Goal: Task Accomplishment & Management: Manage account settings

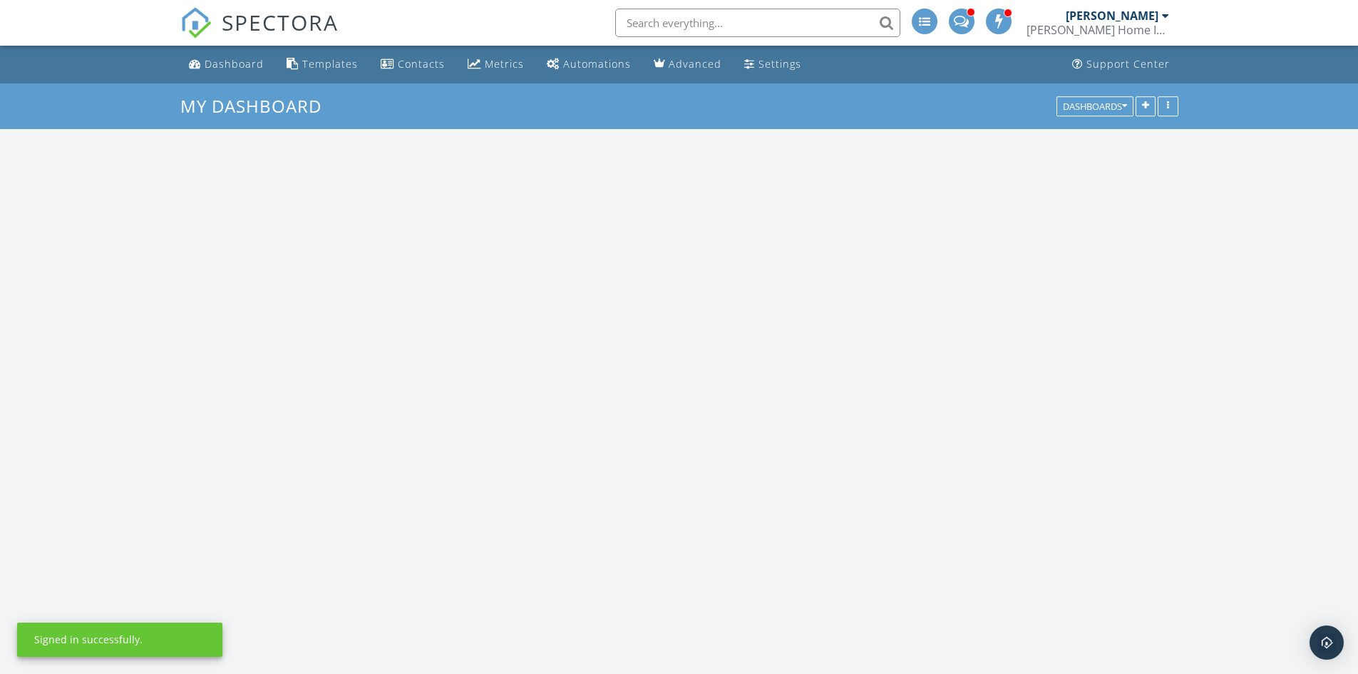
scroll to position [1640, 1380]
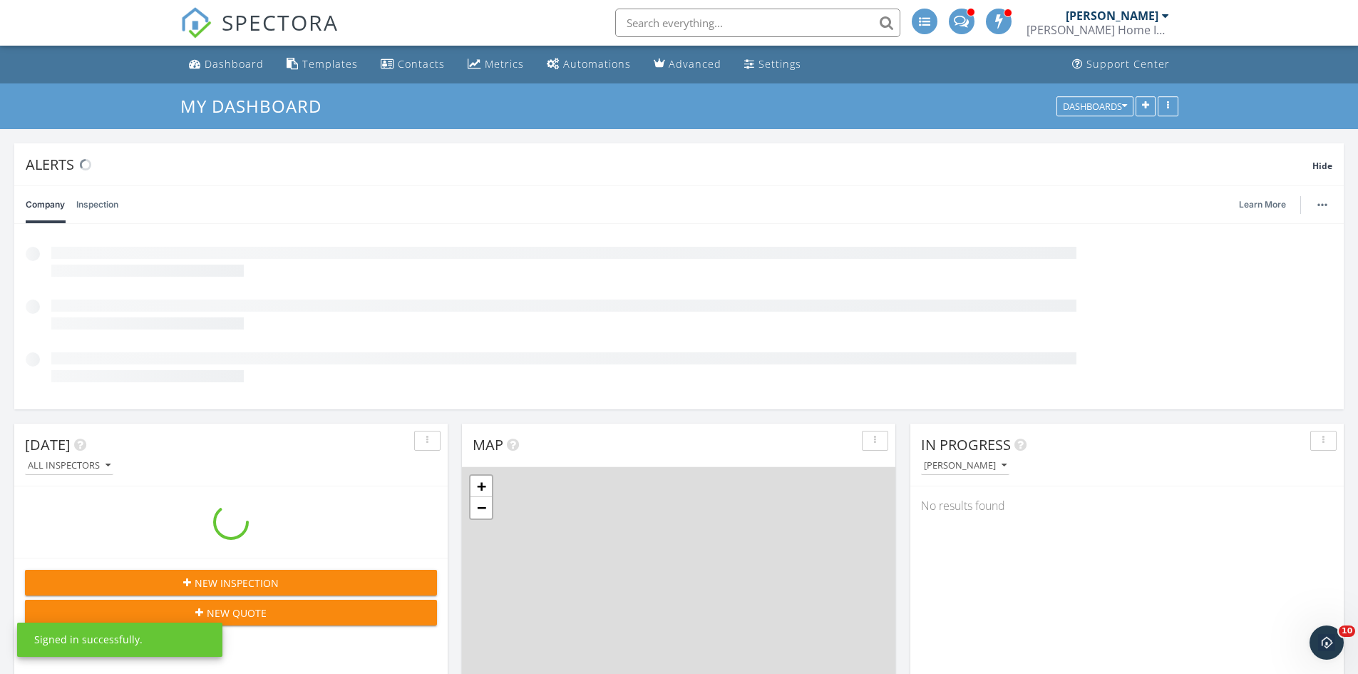
click at [1156, 3] on div "[PERSON_NAME] Home Inspections" at bounding box center [1098, 23] width 143 height 46
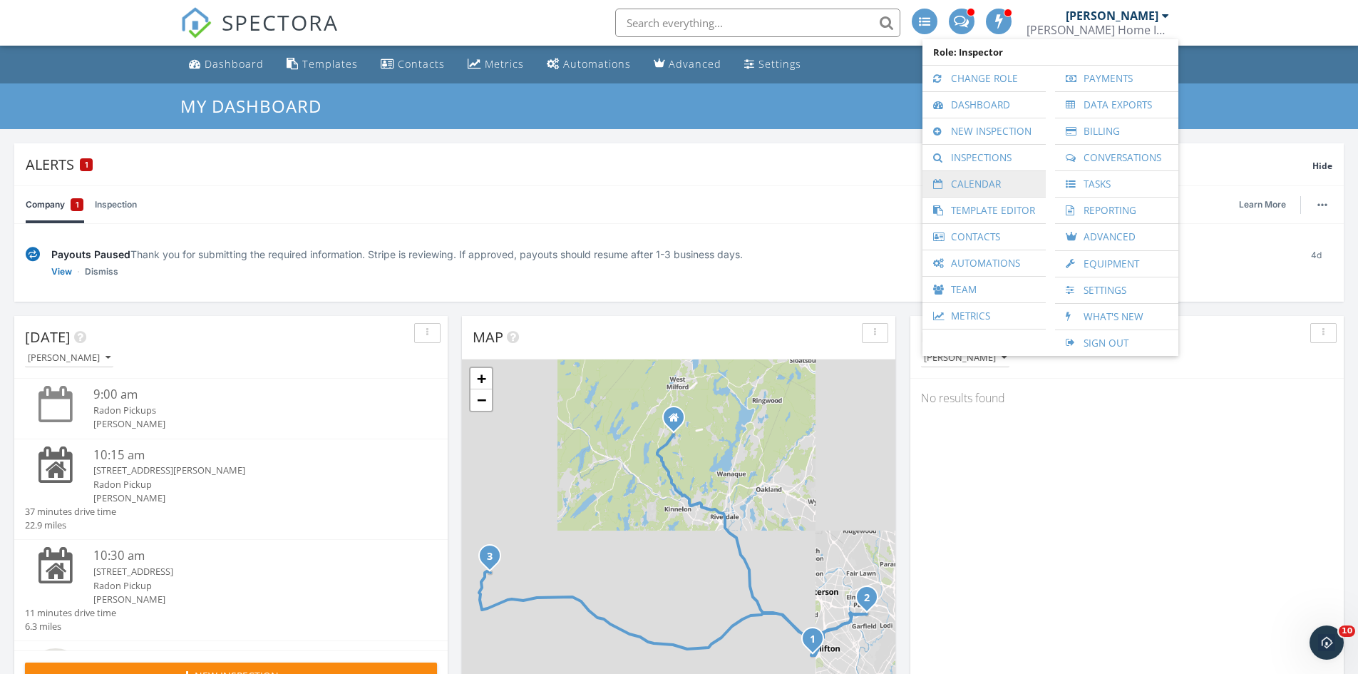
click at [975, 186] on link "Calendar" at bounding box center [984, 184] width 109 height 26
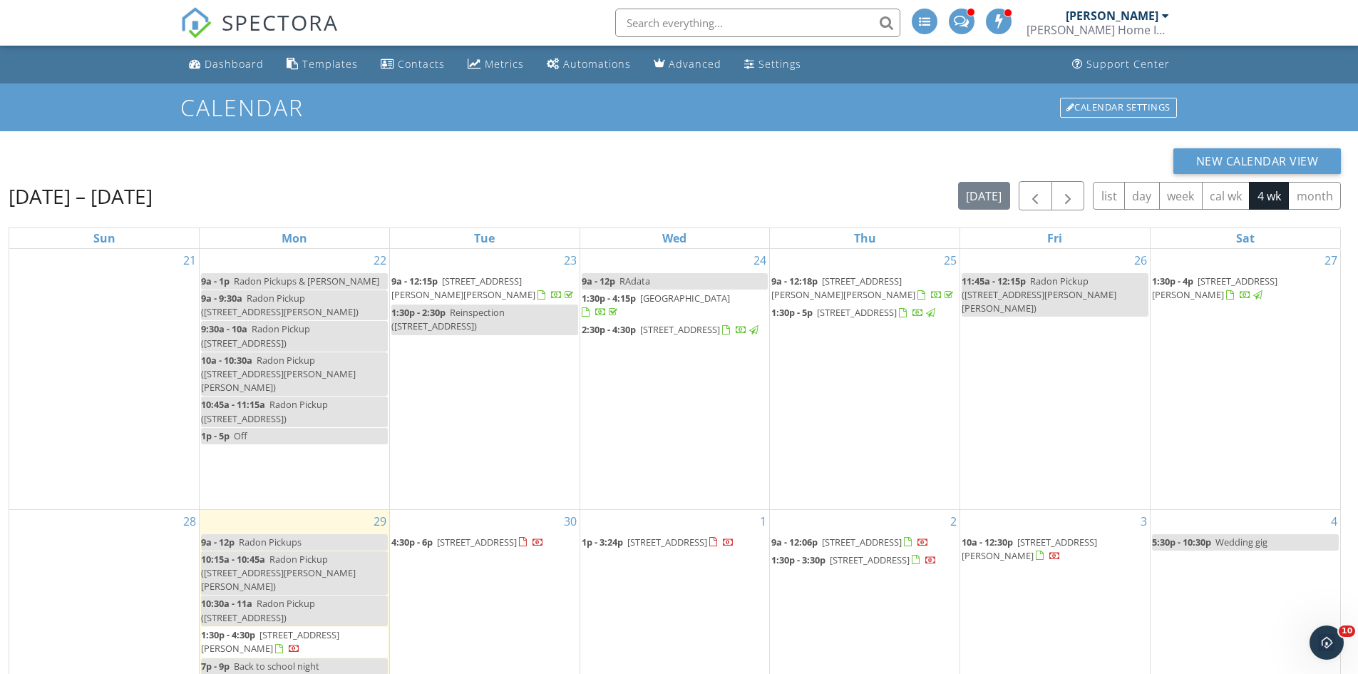
scroll to position [190, 0]
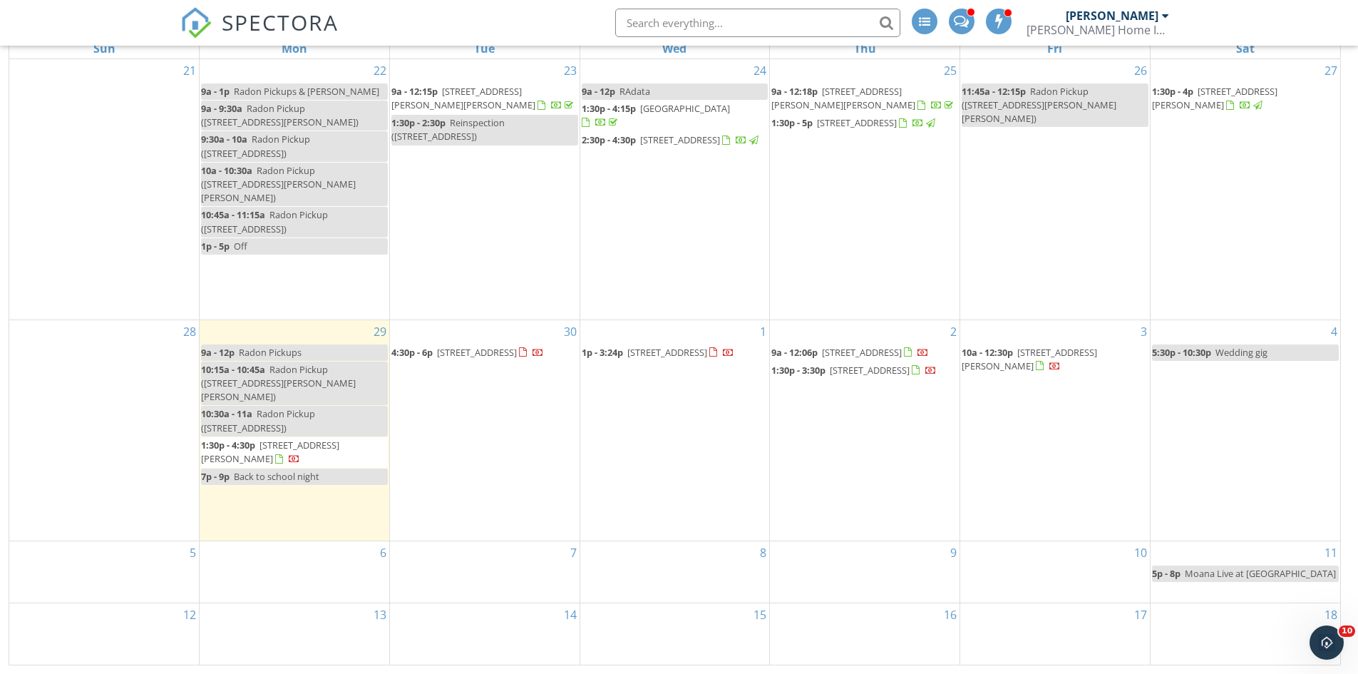
click at [632, 354] on span "142 Winding Hill Dr, Hackettstown 07840" at bounding box center [667, 352] width 80 height 13
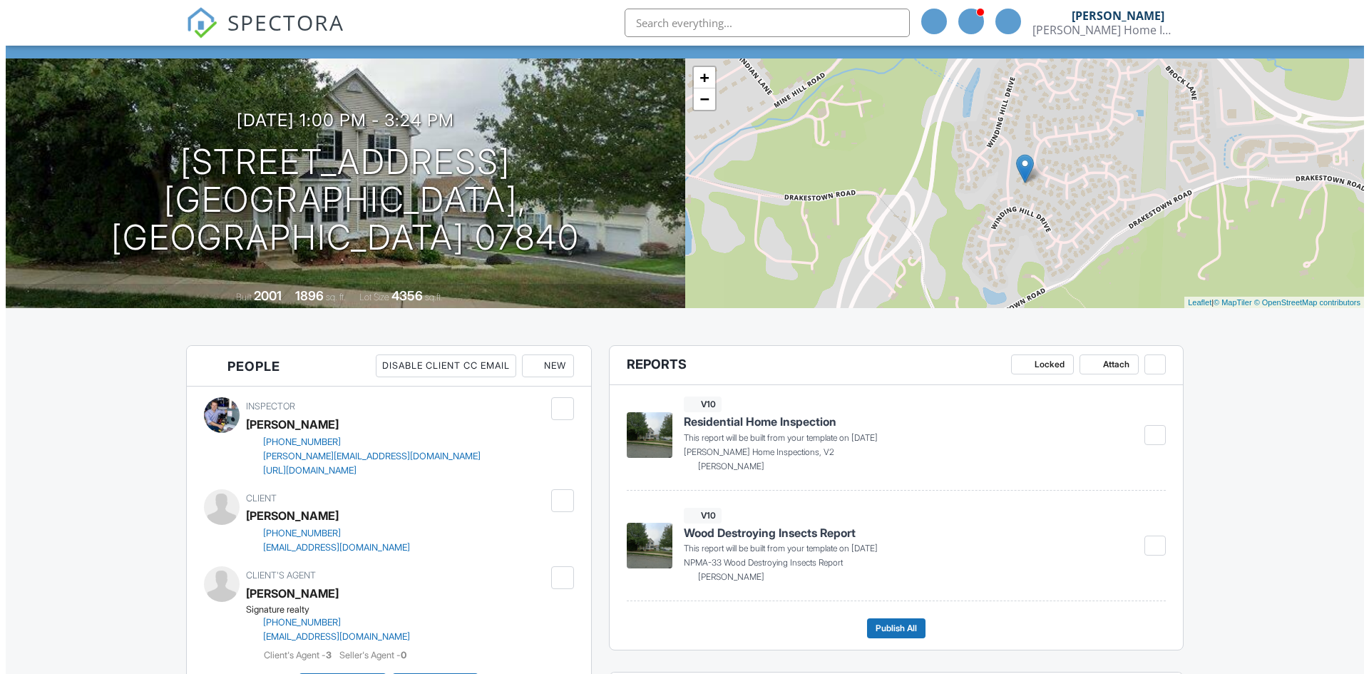
scroll to position [143, 0]
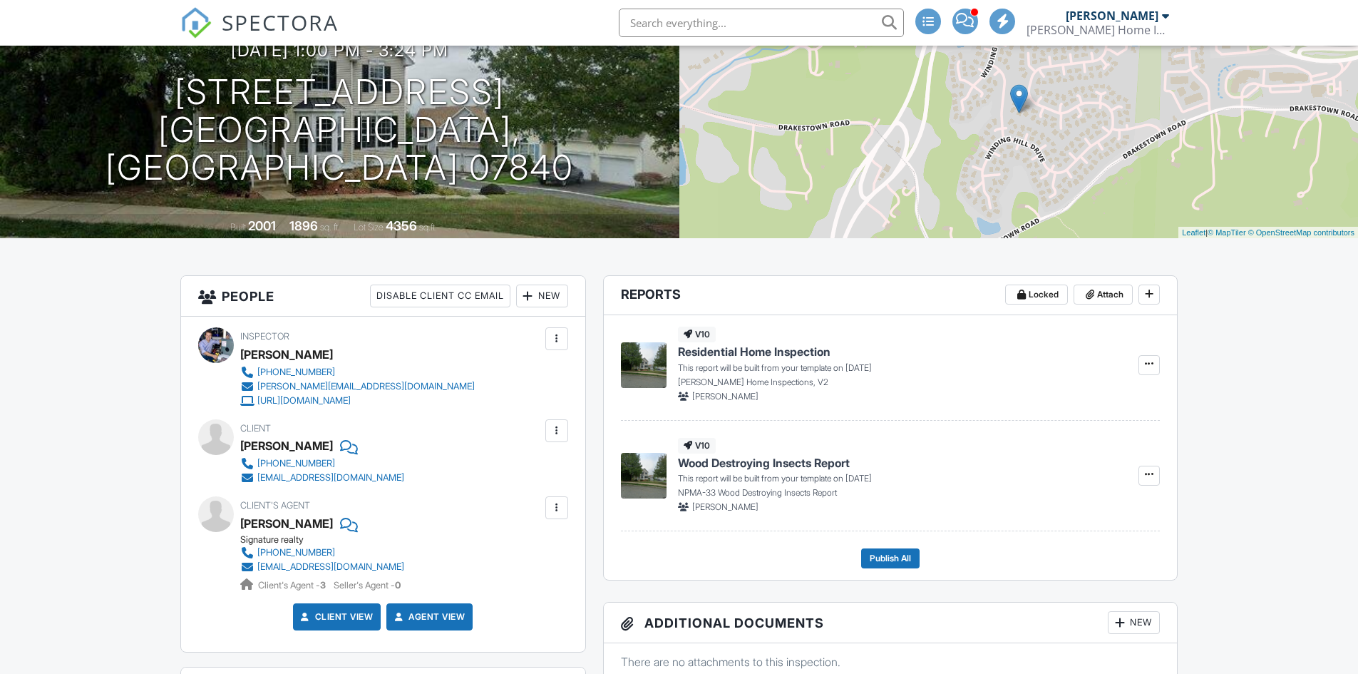
click at [553, 295] on div "New" at bounding box center [542, 295] width 52 height 23
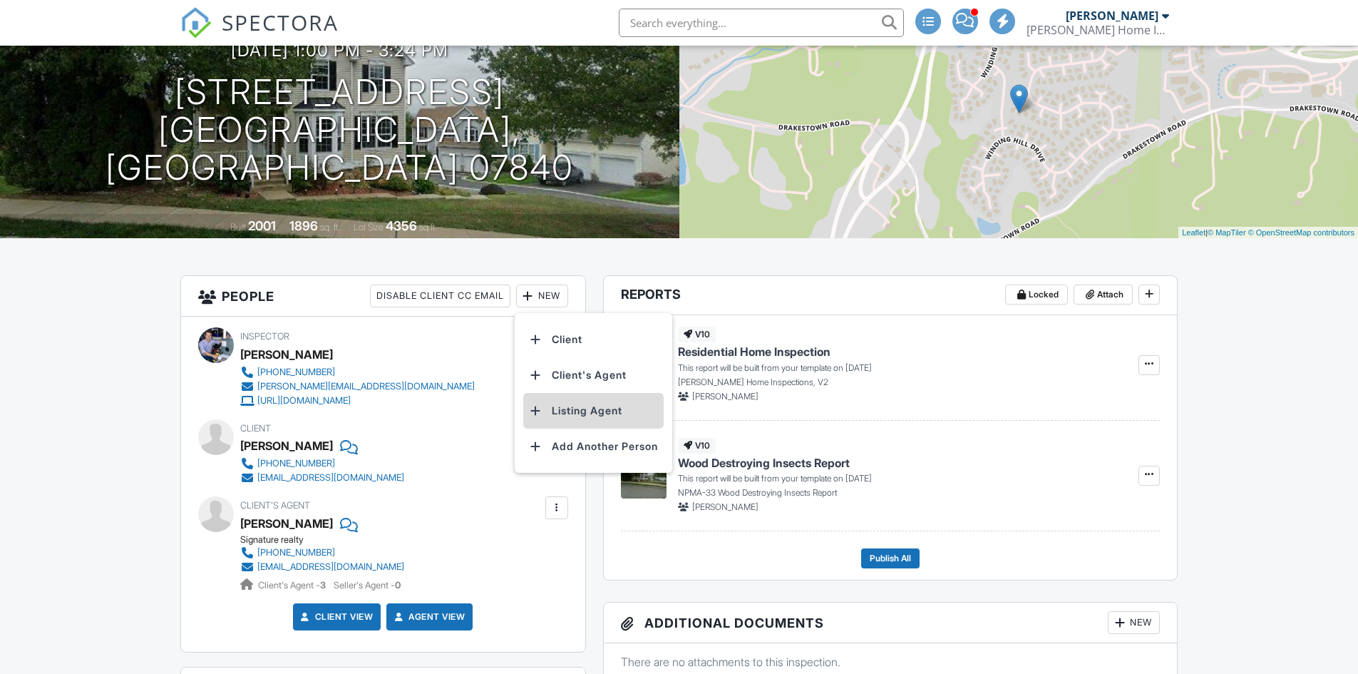
click at [605, 412] on li "Listing Agent" at bounding box center [593, 411] width 140 height 36
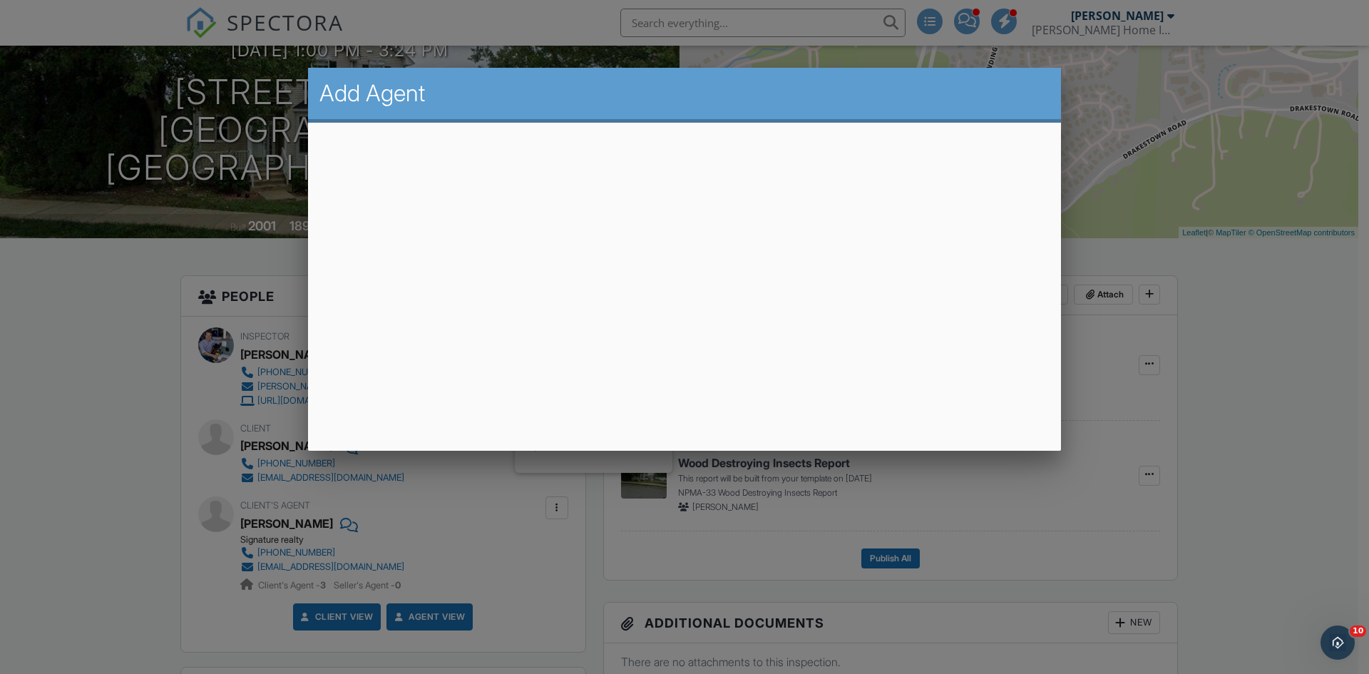
scroll to position [0, 0]
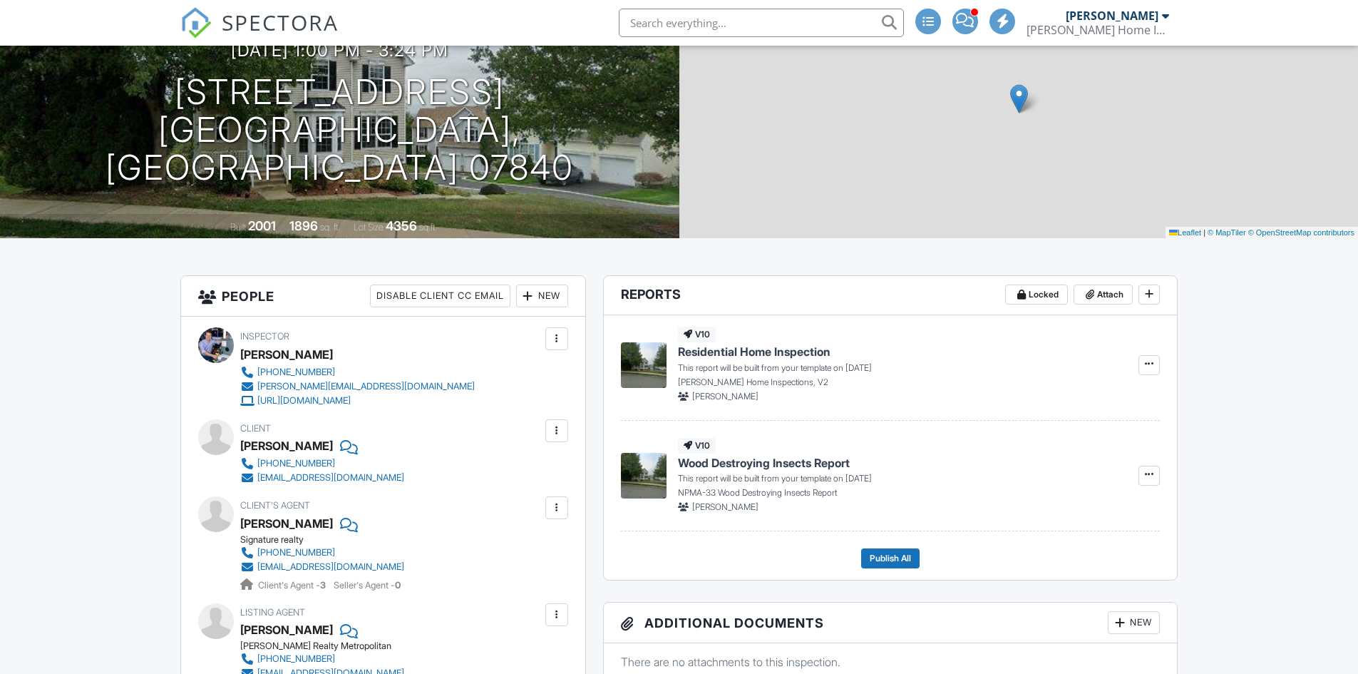
scroll to position [285, 0]
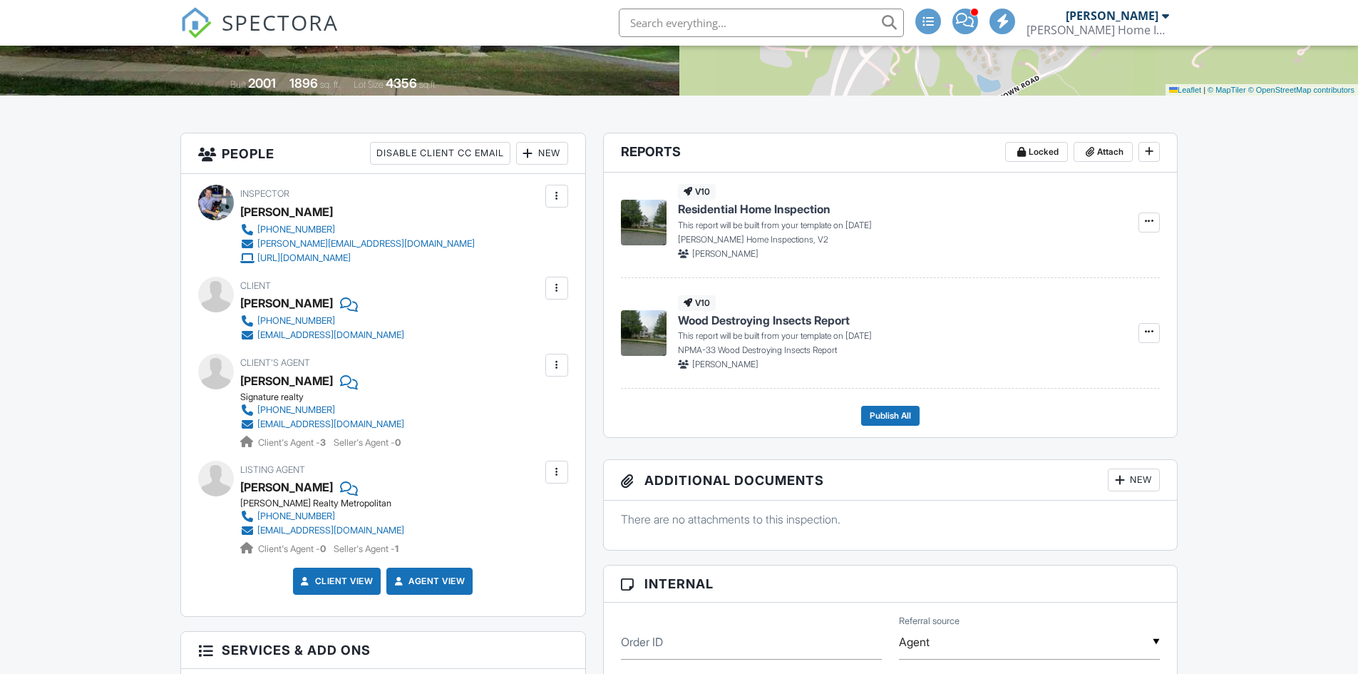
click at [1160, 16] on div "[PERSON_NAME]" at bounding box center [1117, 16] width 103 height 14
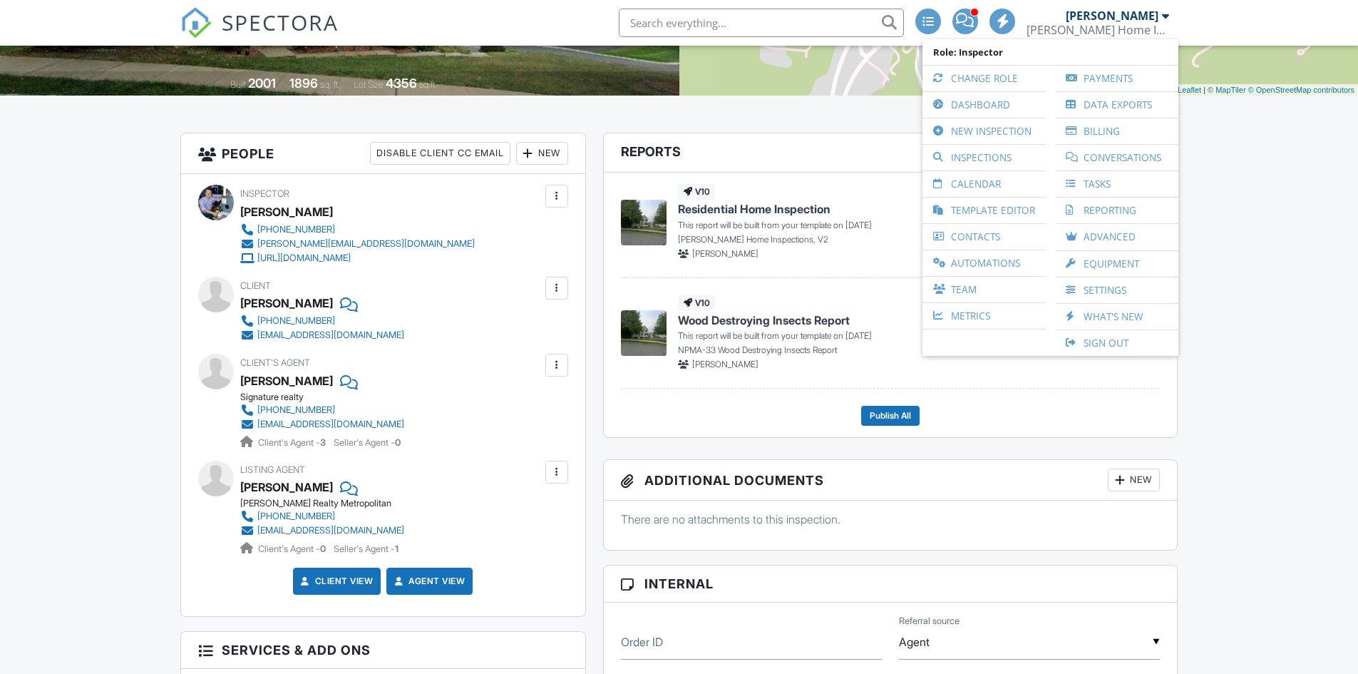
scroll to position [0, 0]
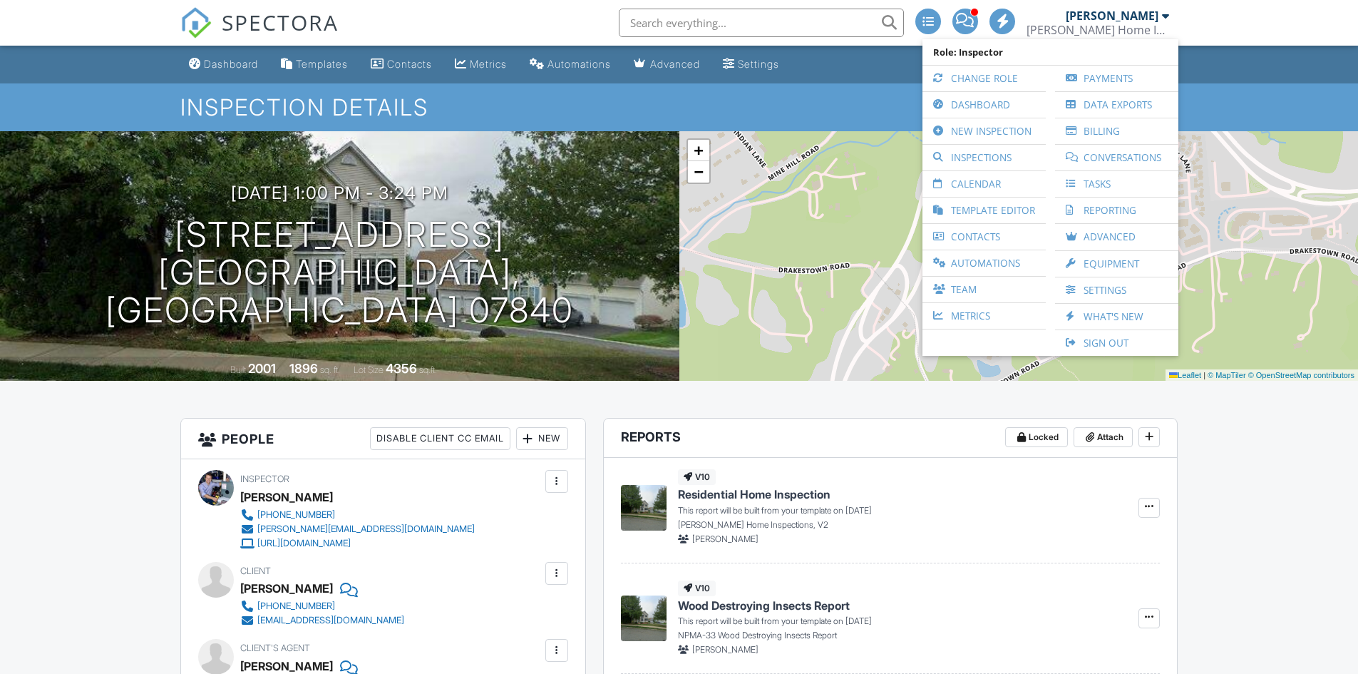
click at [1009, 175] on link "Calendar" at bounding box center [984, 184] width 109 height 26
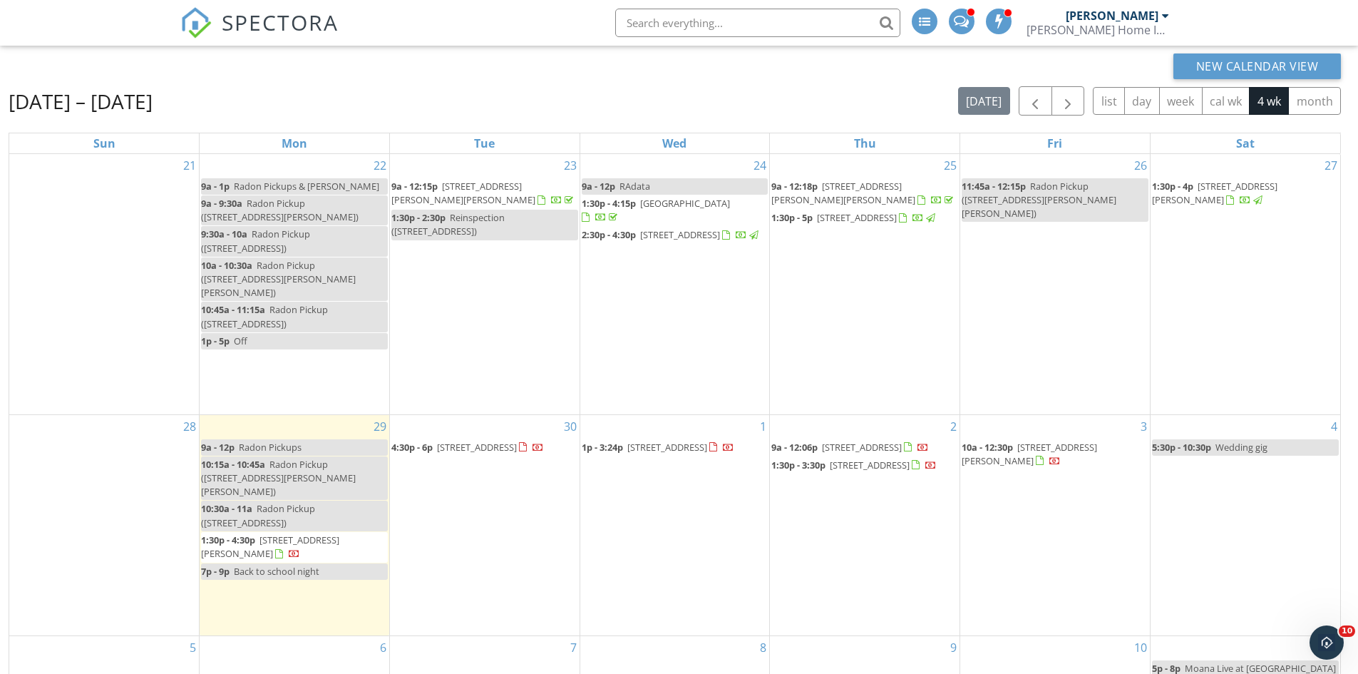
scroll to position [190, 0]
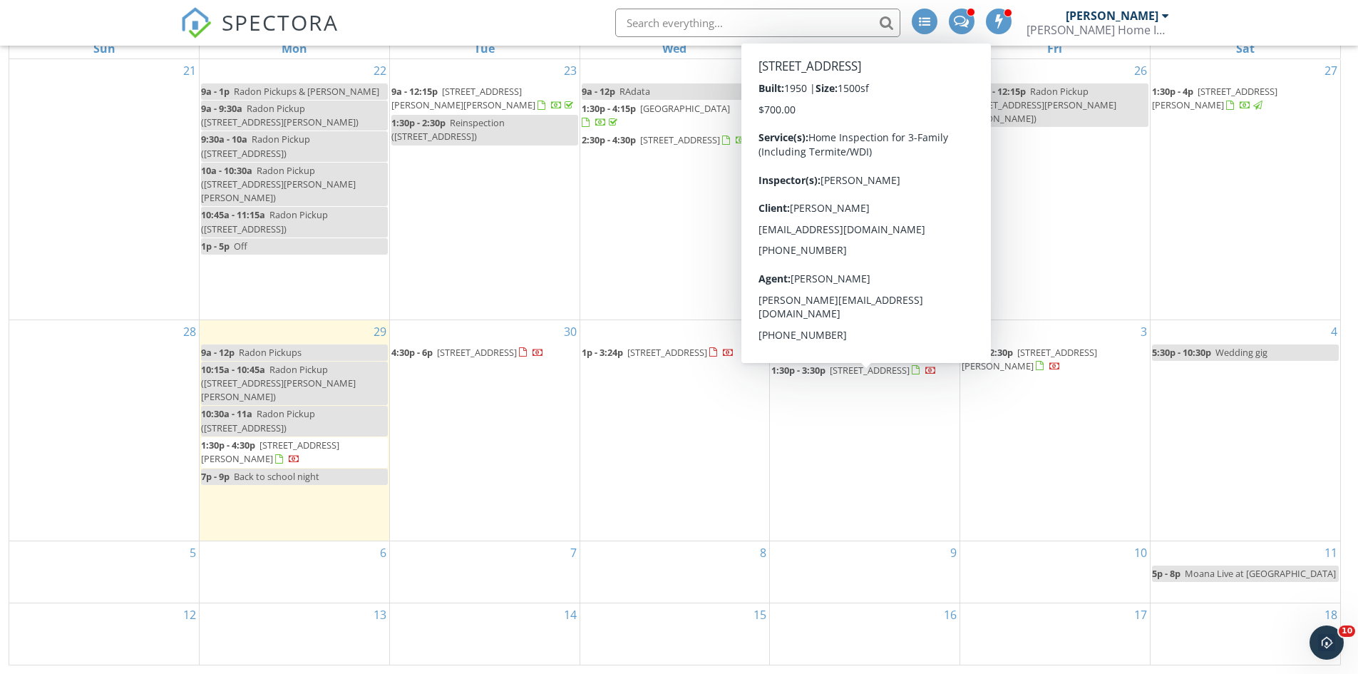
click at [830, 376] on span "[STREET_ADDRESS]" at bounding box center [870, 370] width 80 height 13
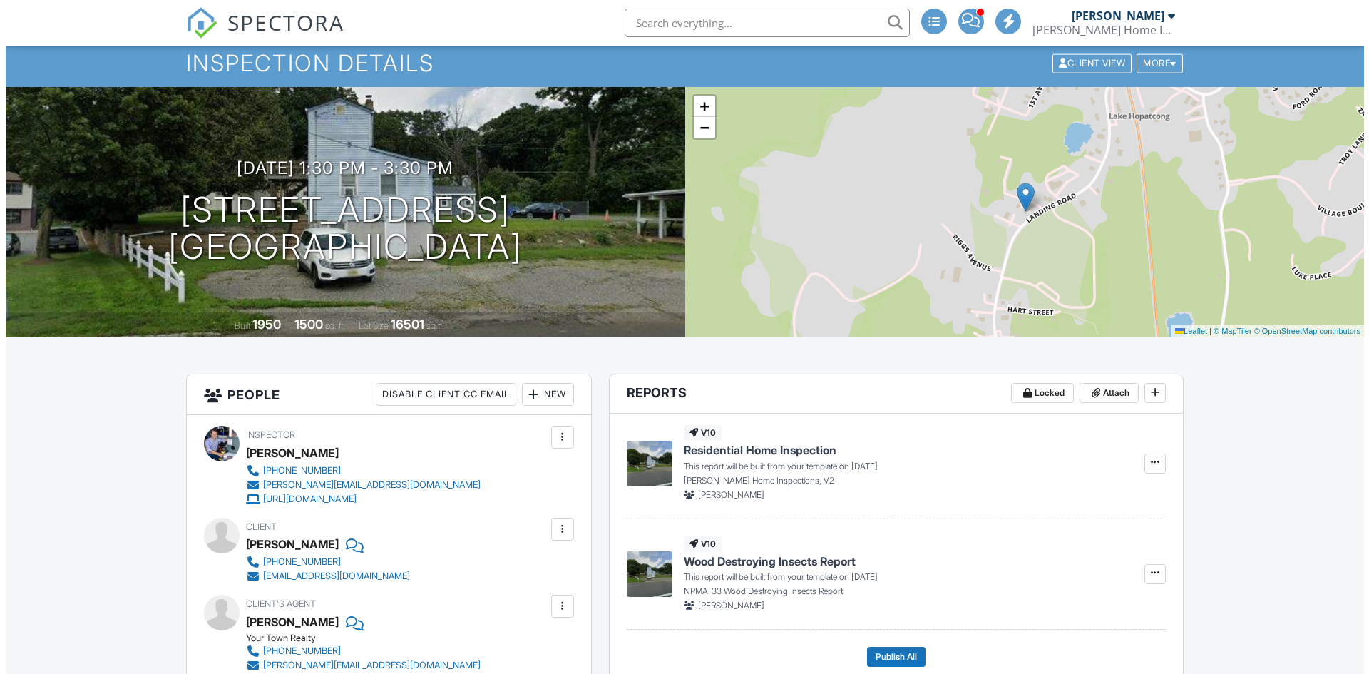
scroll to position [285, 0]
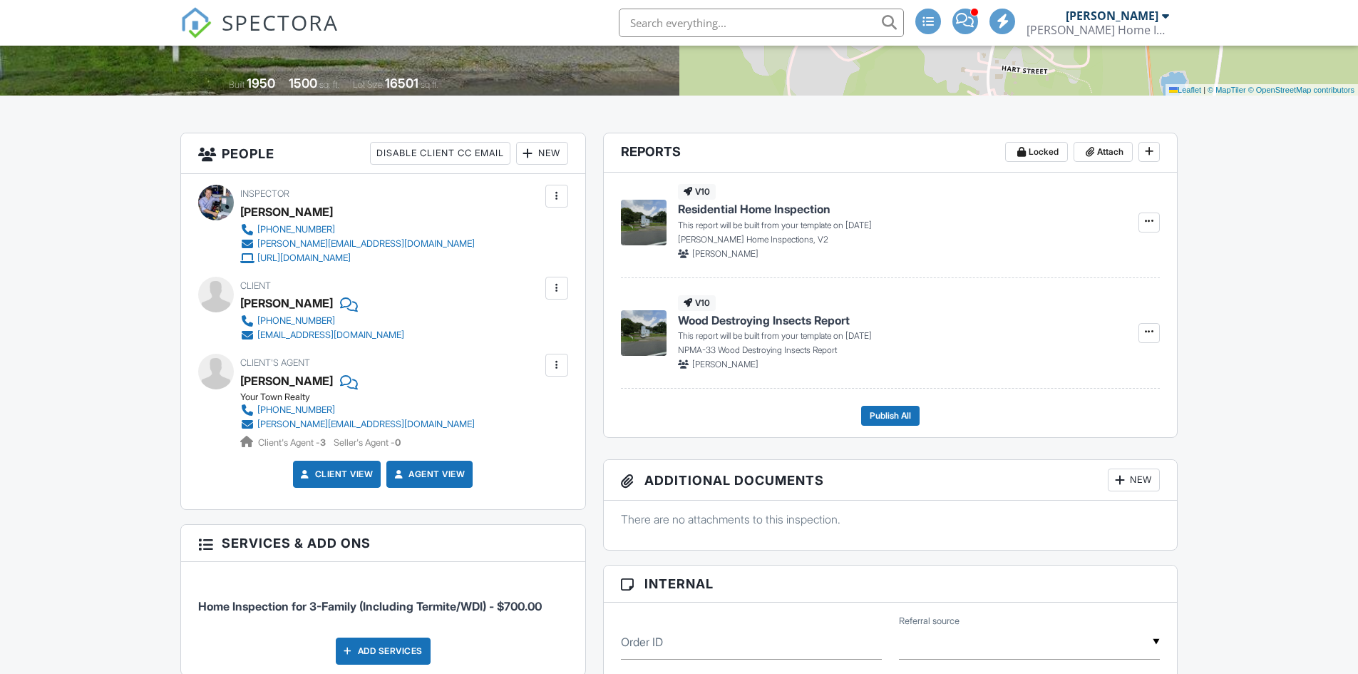
click at [559, 153] on div "New" at bounding box center [542, 153] width 52 height 23
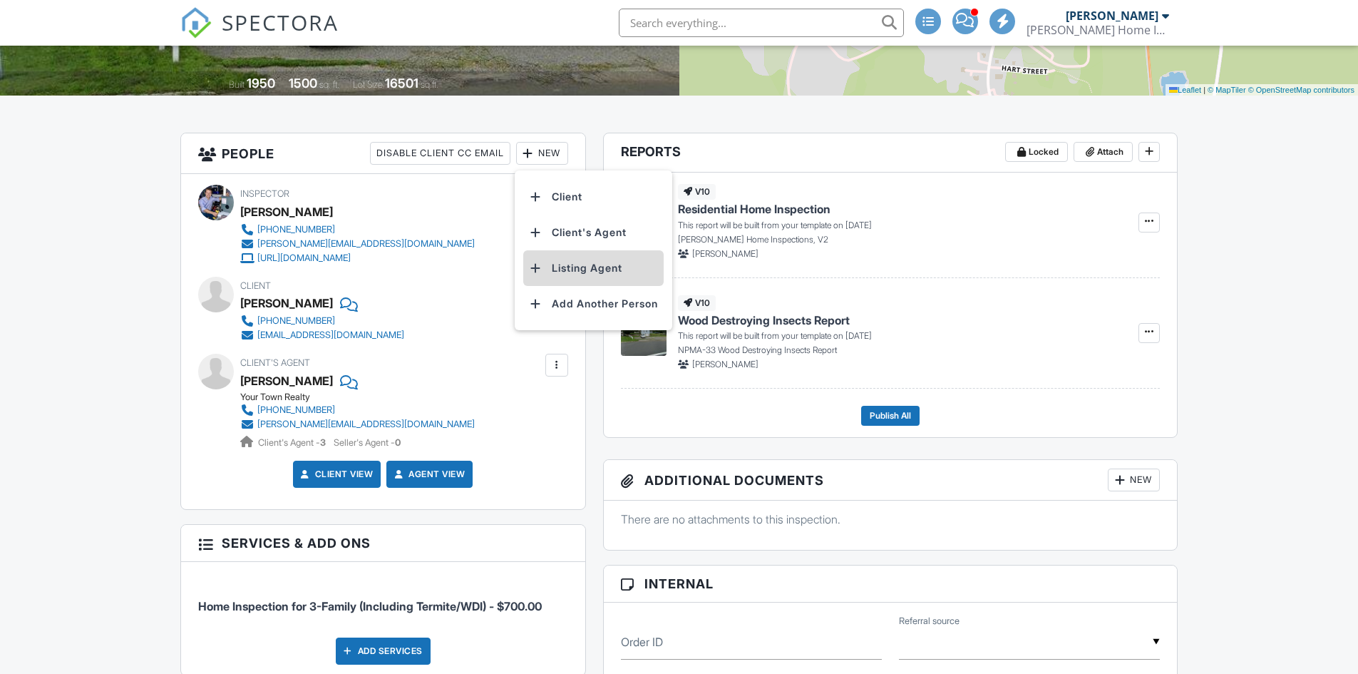
click at [601, 268] on li "Listing Agent" at bounding box center [593, 268] width 140 height 36
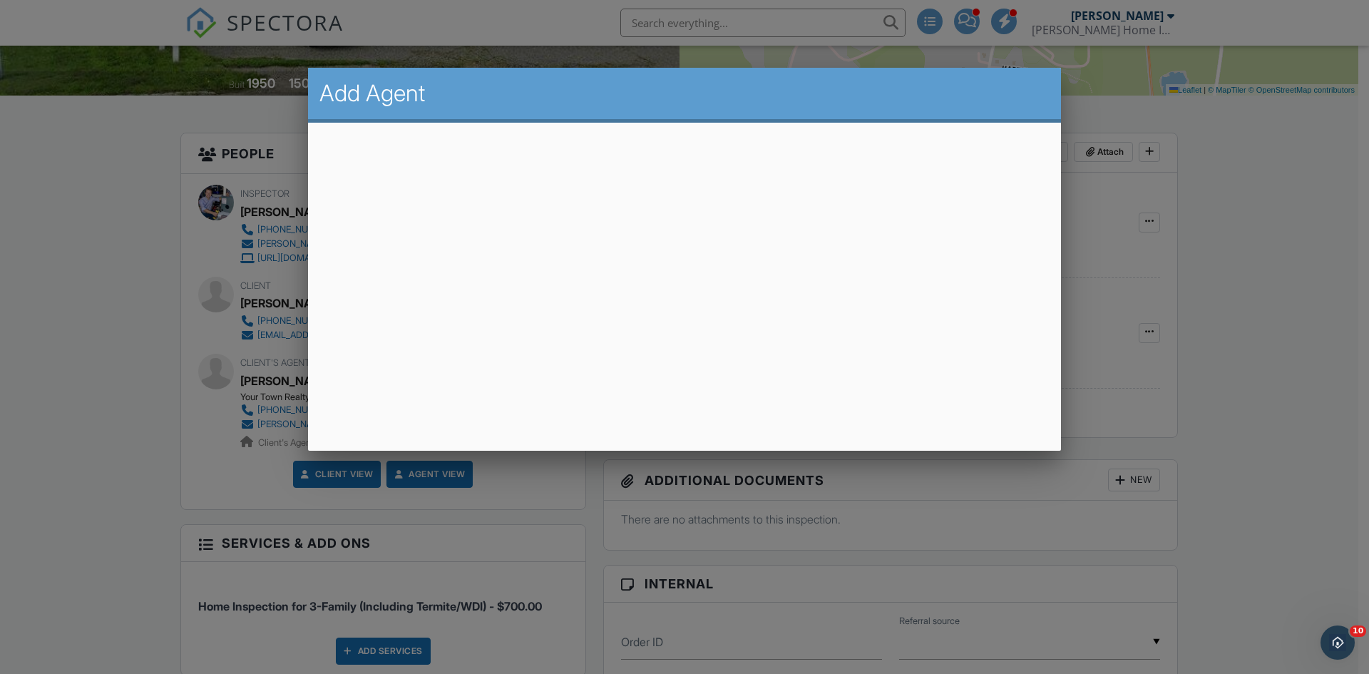
scroll to position [0, 0]
